Goal: Book appointment/travel/reservation

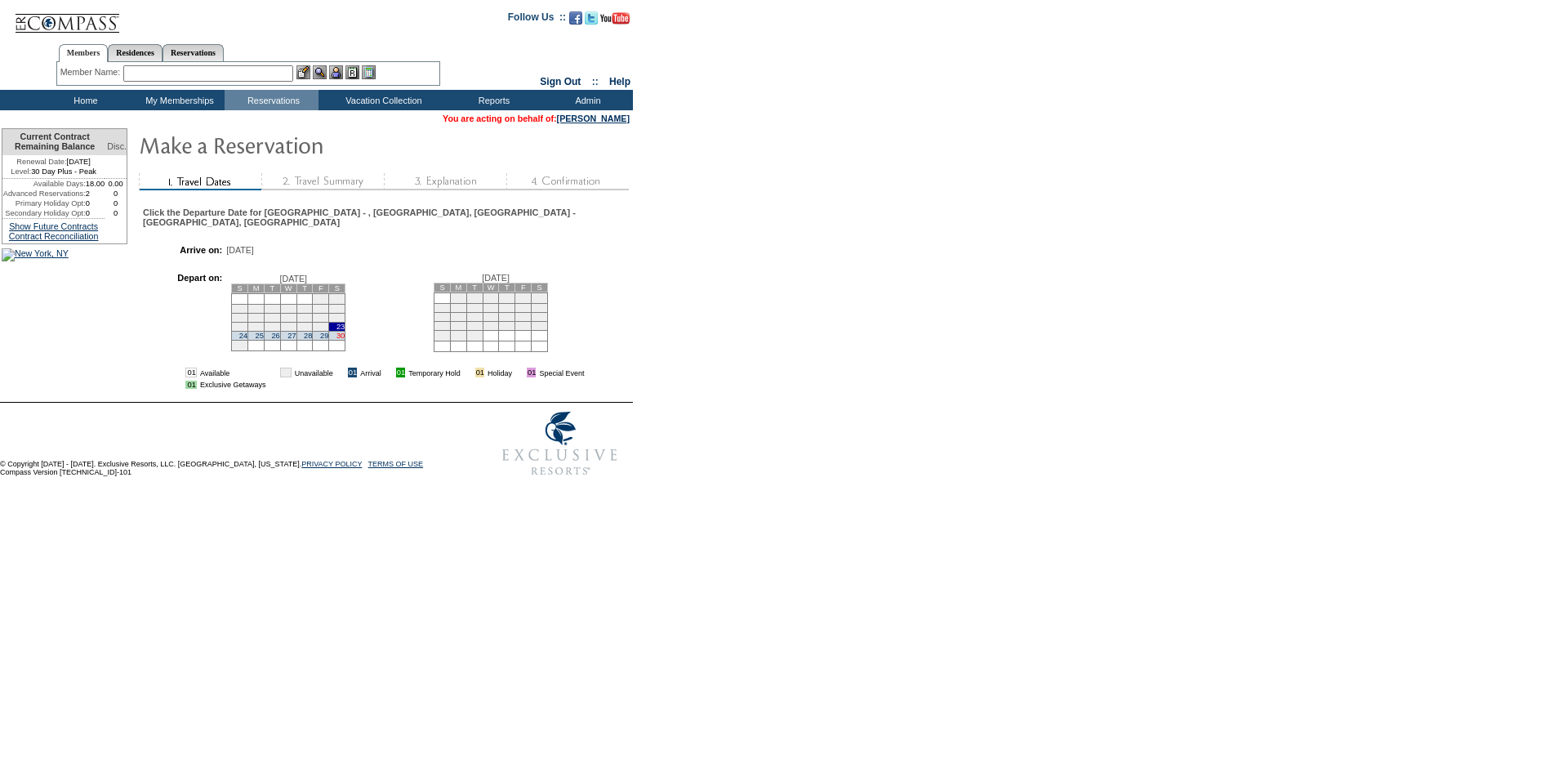
click at [343, 338] on link "30" at bounding box center [340, 336] width 8 height 8
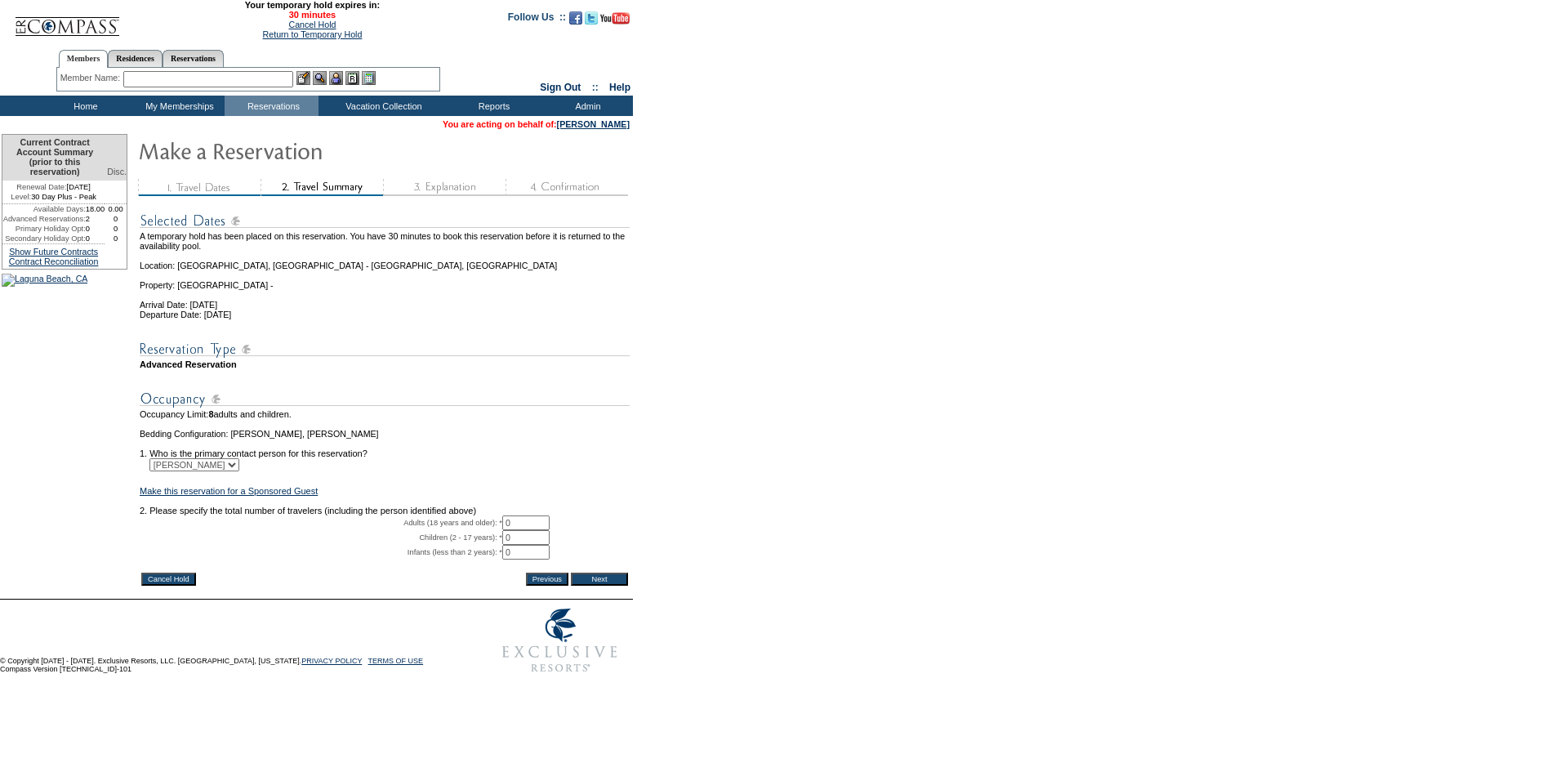
click at [532, 530] on input "0" at bounding box center [526, 523] width 48 height 15
type input "1"
click at [628, 585] on input "Next" at bounding box center [599, 580] width 57 height 13
